Goal: Navigation & Orientation: Find specific page/section

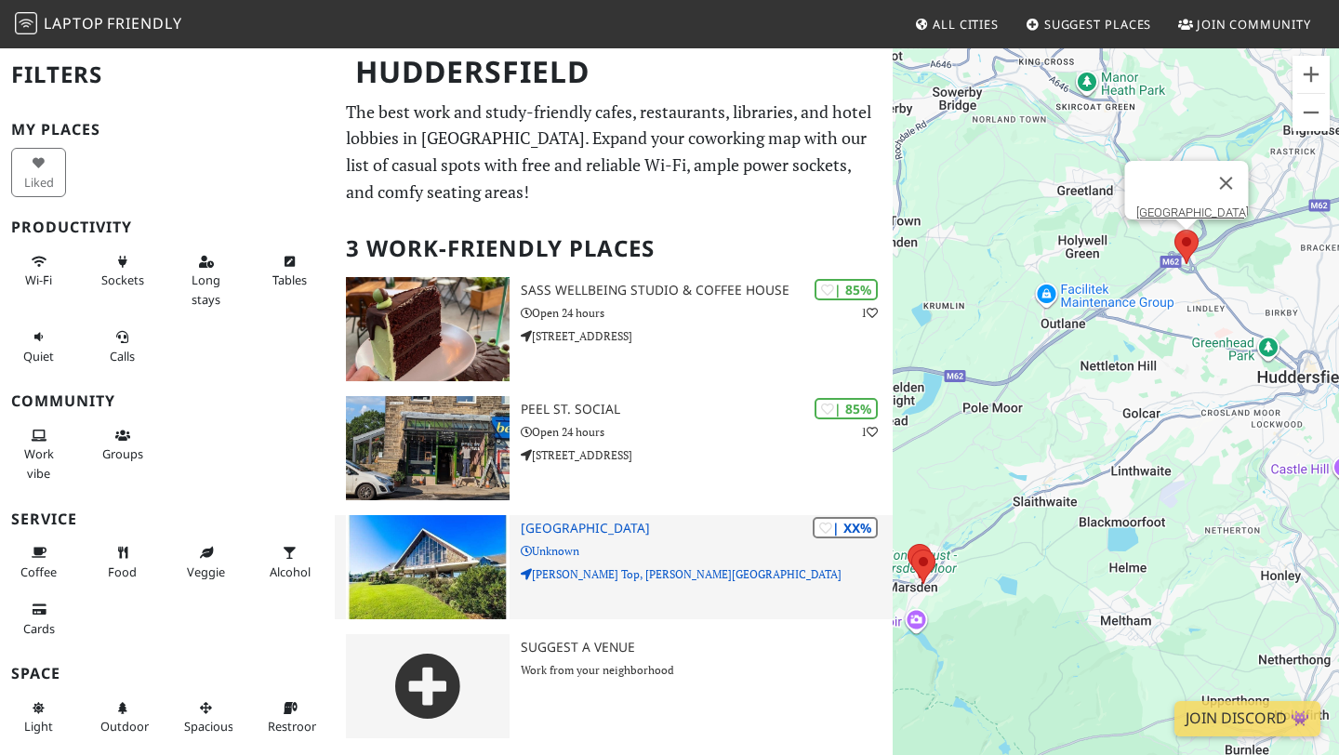
click at [628, 531] on h3 "[GEOGRAPHIC_DATA]" at bounding box center [707, 529] width 372 height 16
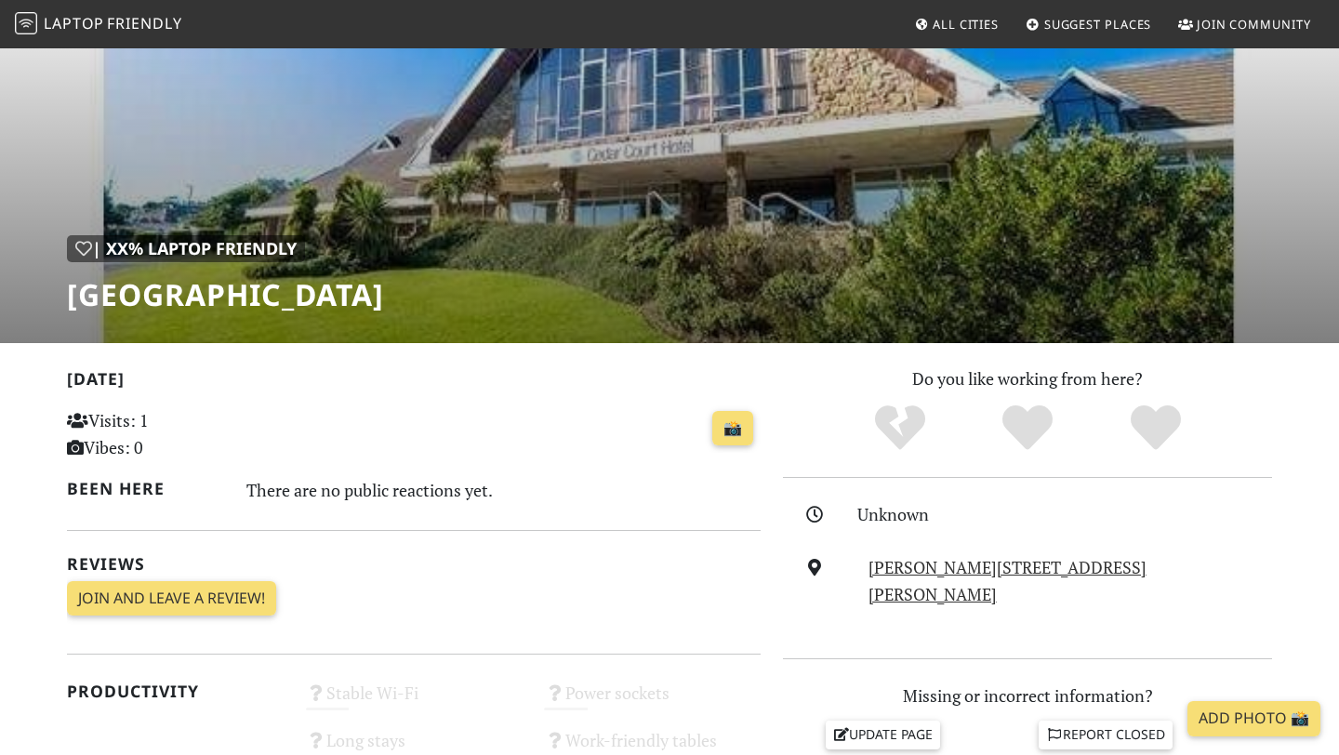
scroll to position [62, 0]
